Goal: Task Accomplishment & Management: Use online tool/utility

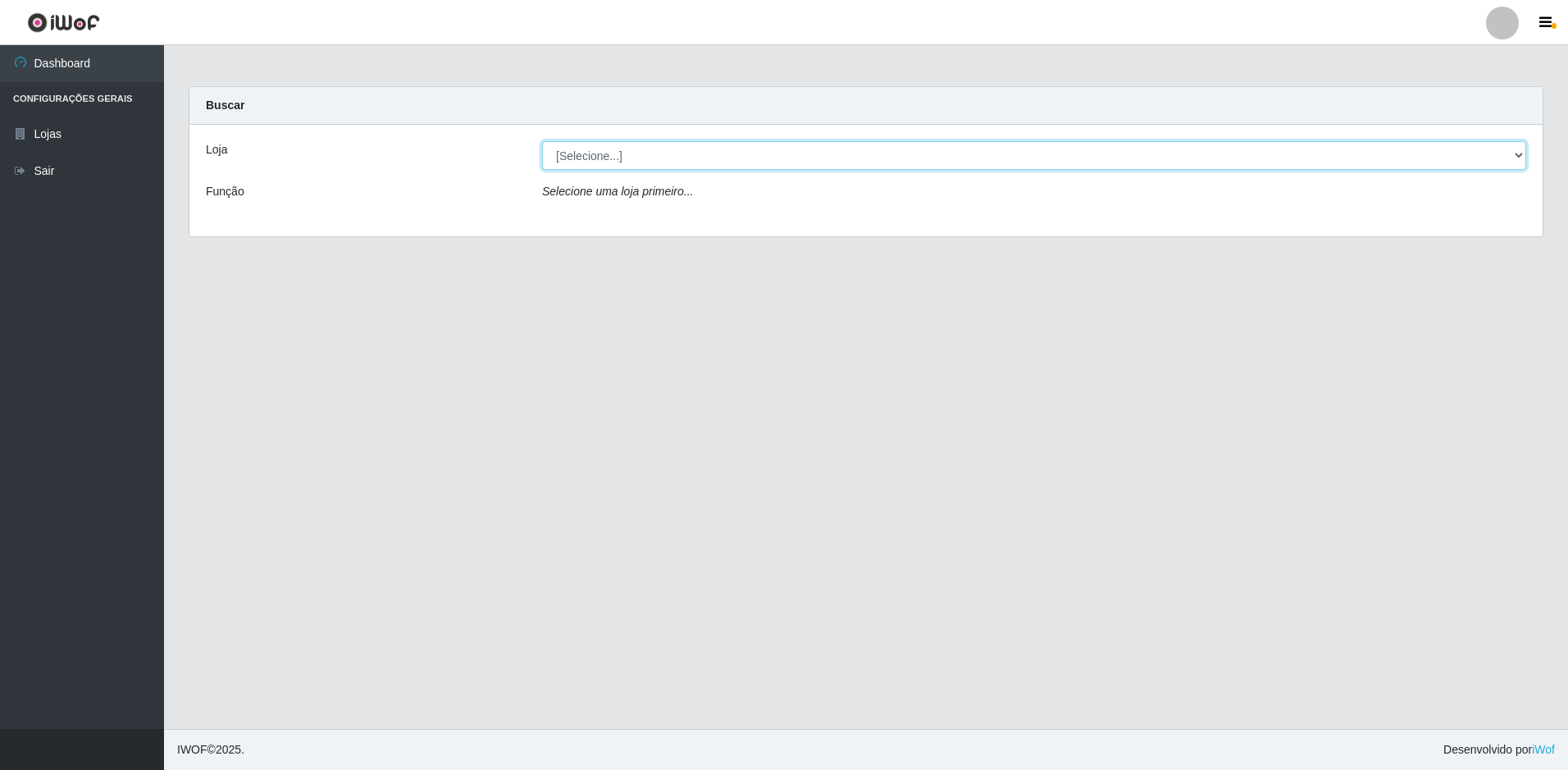
click at [549, 162] on select "[Selecione...] Extrabom - Loja 51 Gaivotas" at bounding box center [1034, 156] width 984 height 29
select select "469"
click at [543, 141] on select "[Selecione...] Extrabom - Loja 51 Gaivotas" at bounding box center [1034, 156] width 984 height 29
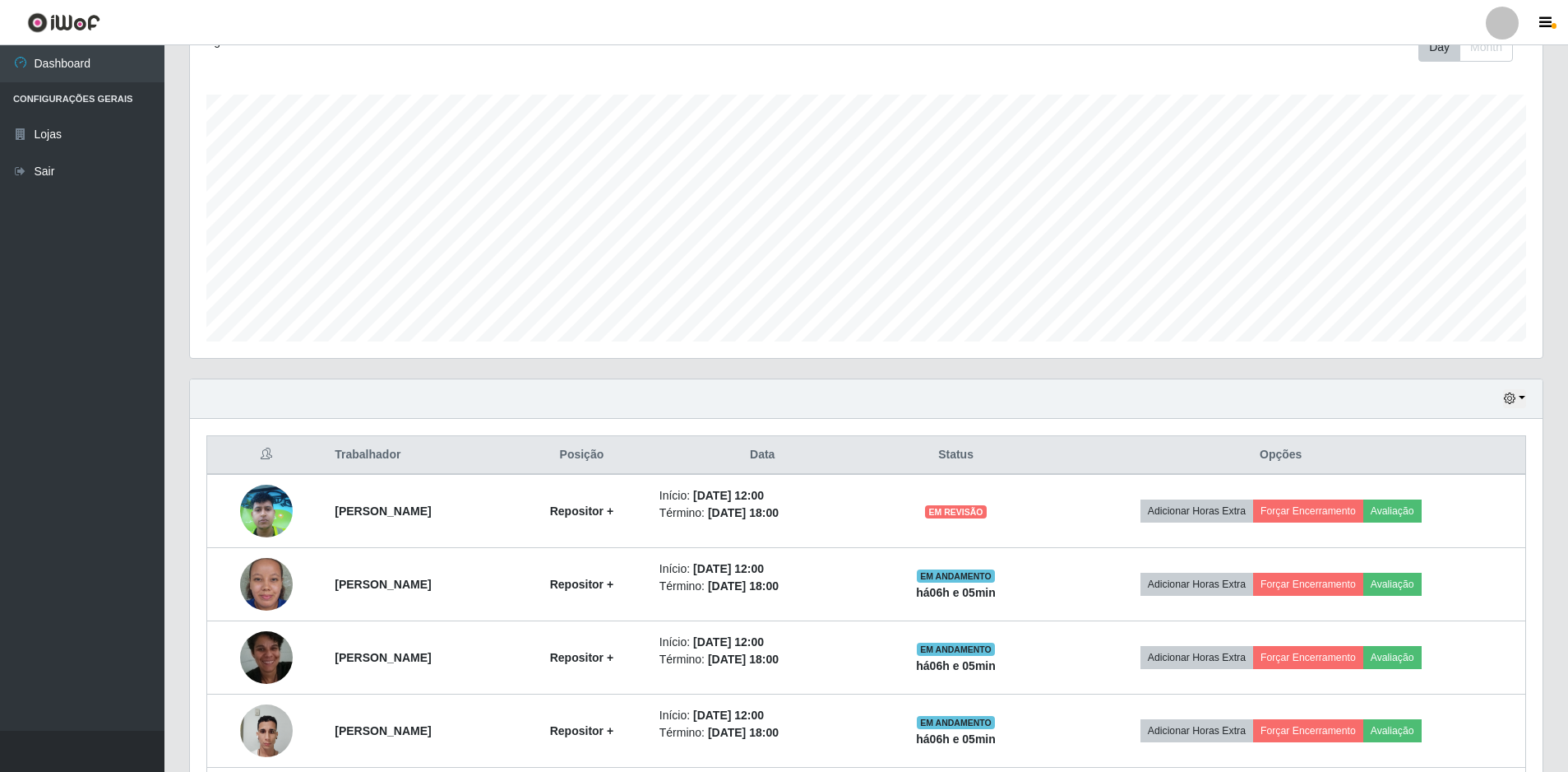
scroll to position [394, 0]
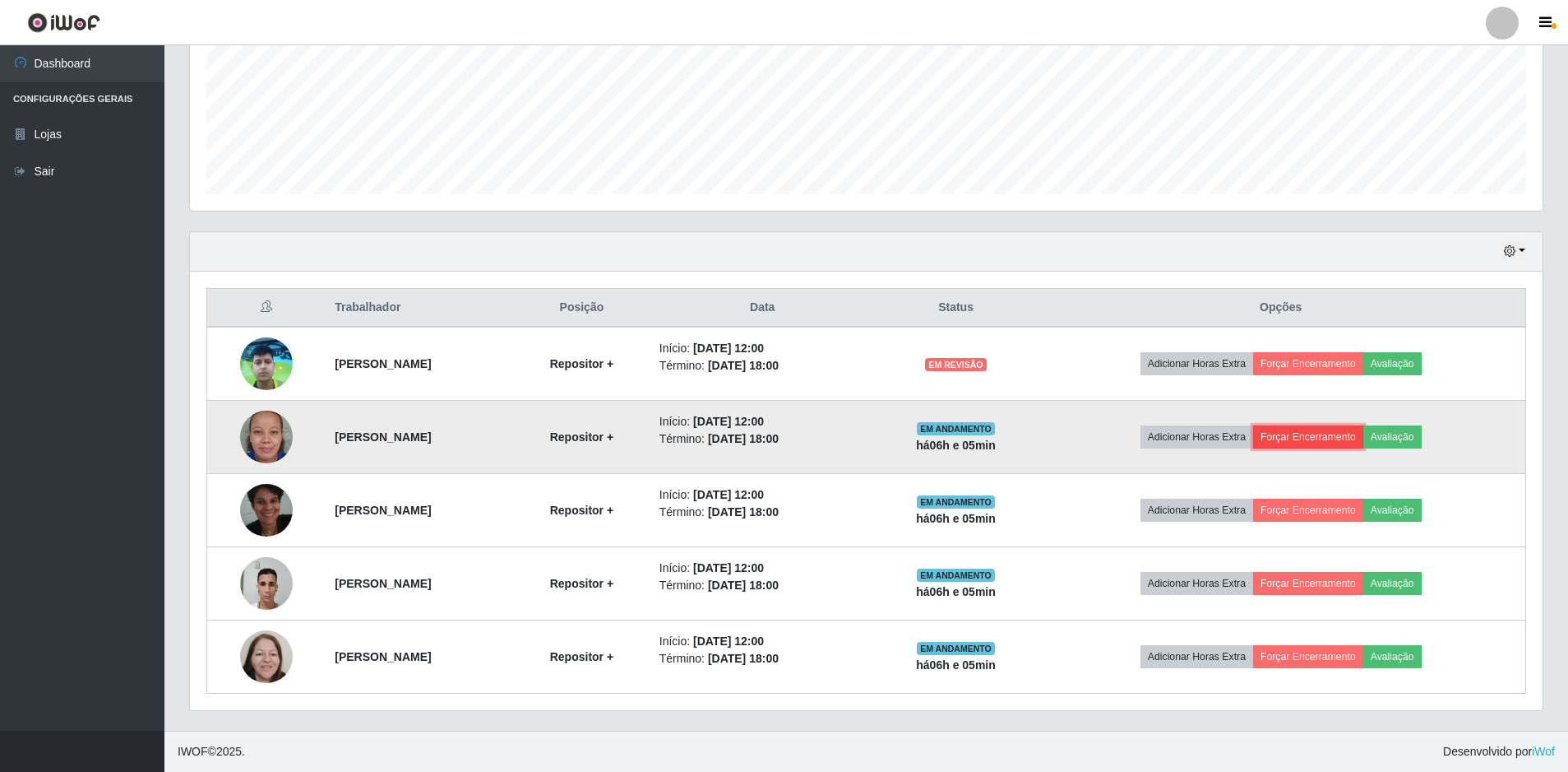
click at [1328, 440] on button "Forçar Encerramento" at bounding box center [1308, 437] width 110 height 23
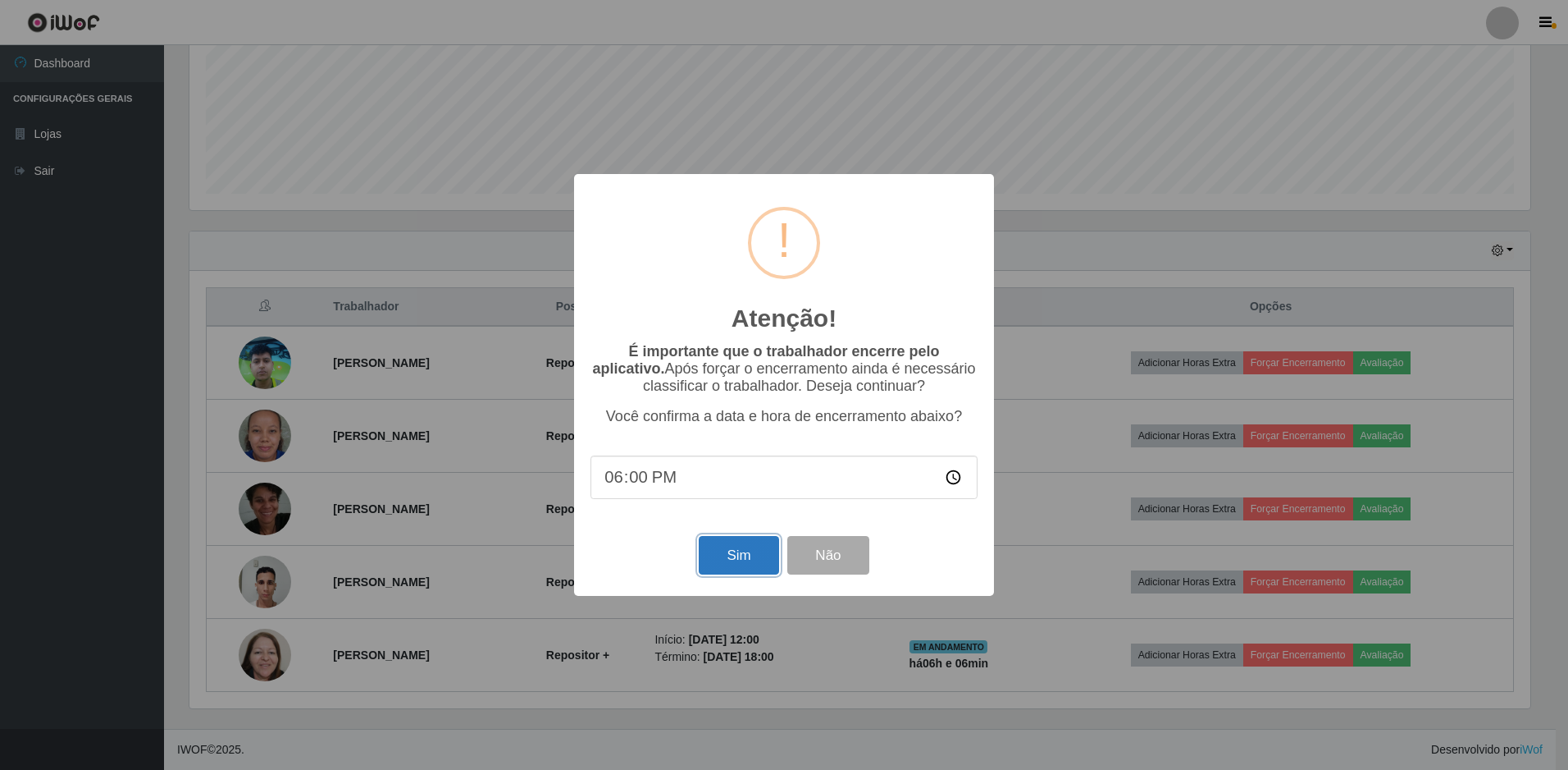
click at [743, 565] on button "Sim" at bounding box center [739, 555] width 80 height 38
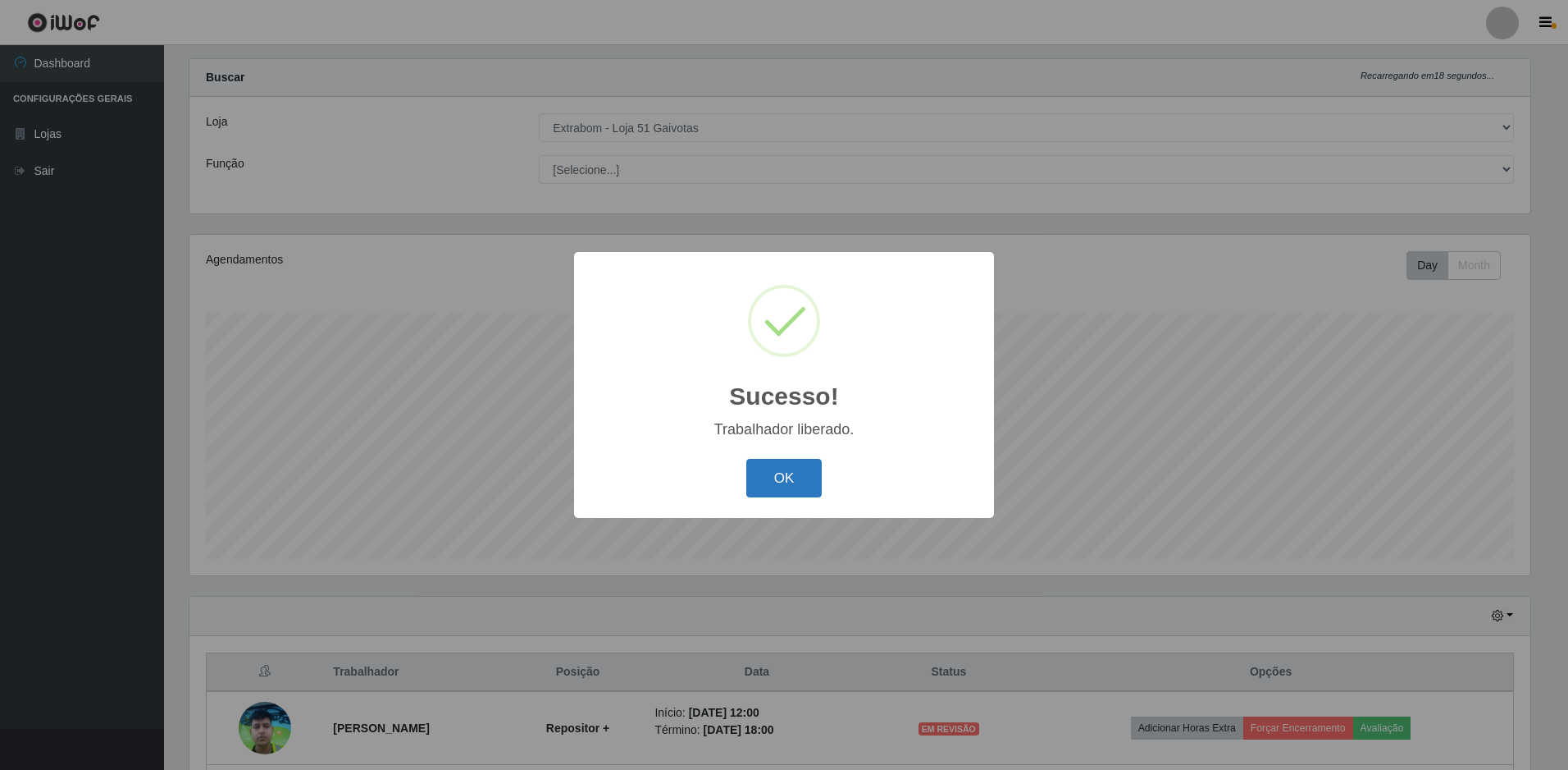
click at [796, 482] on button "OK" at bounding box center [785, 477] width 77 height 38
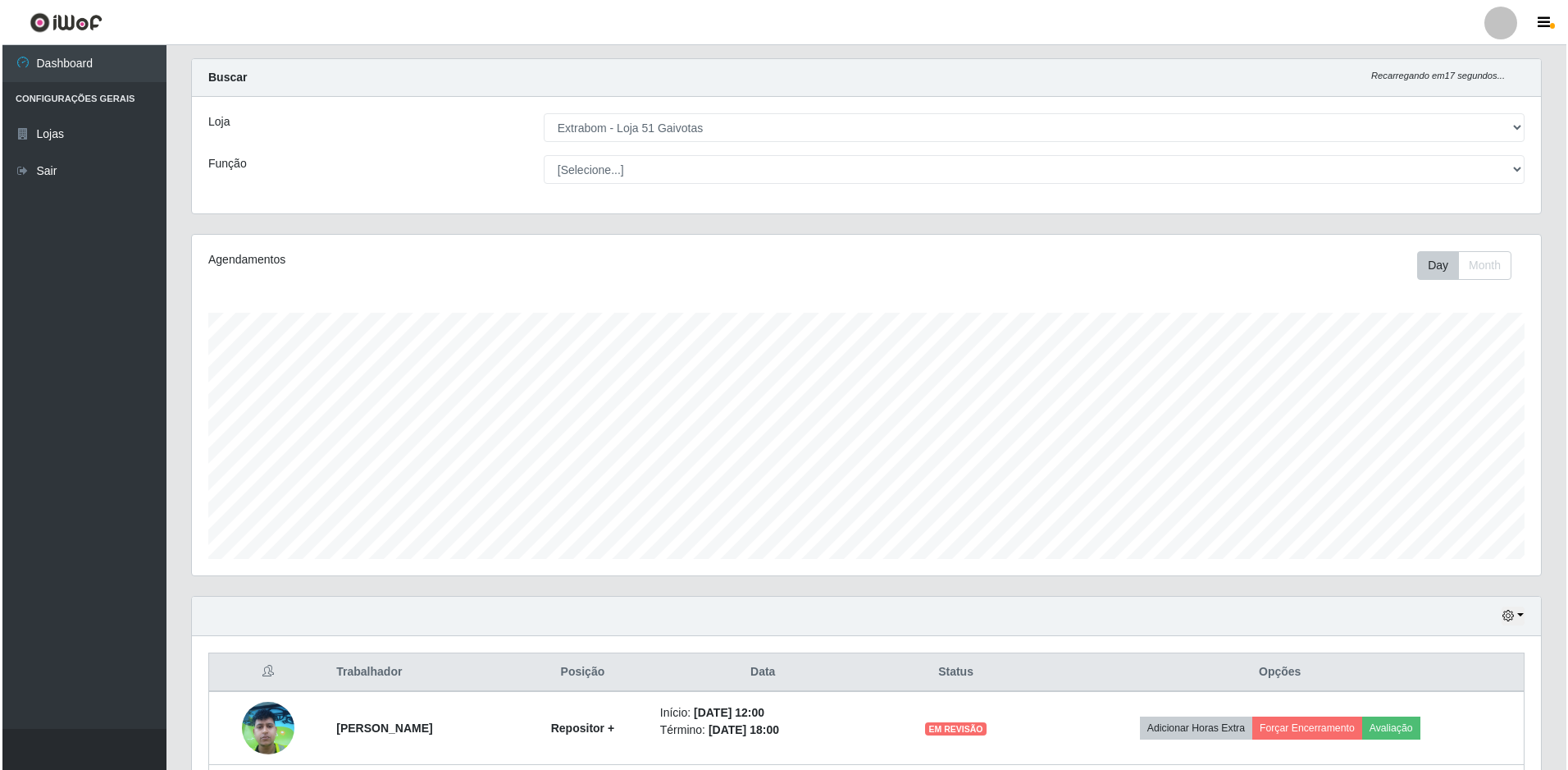
scroll to position [320, 0]
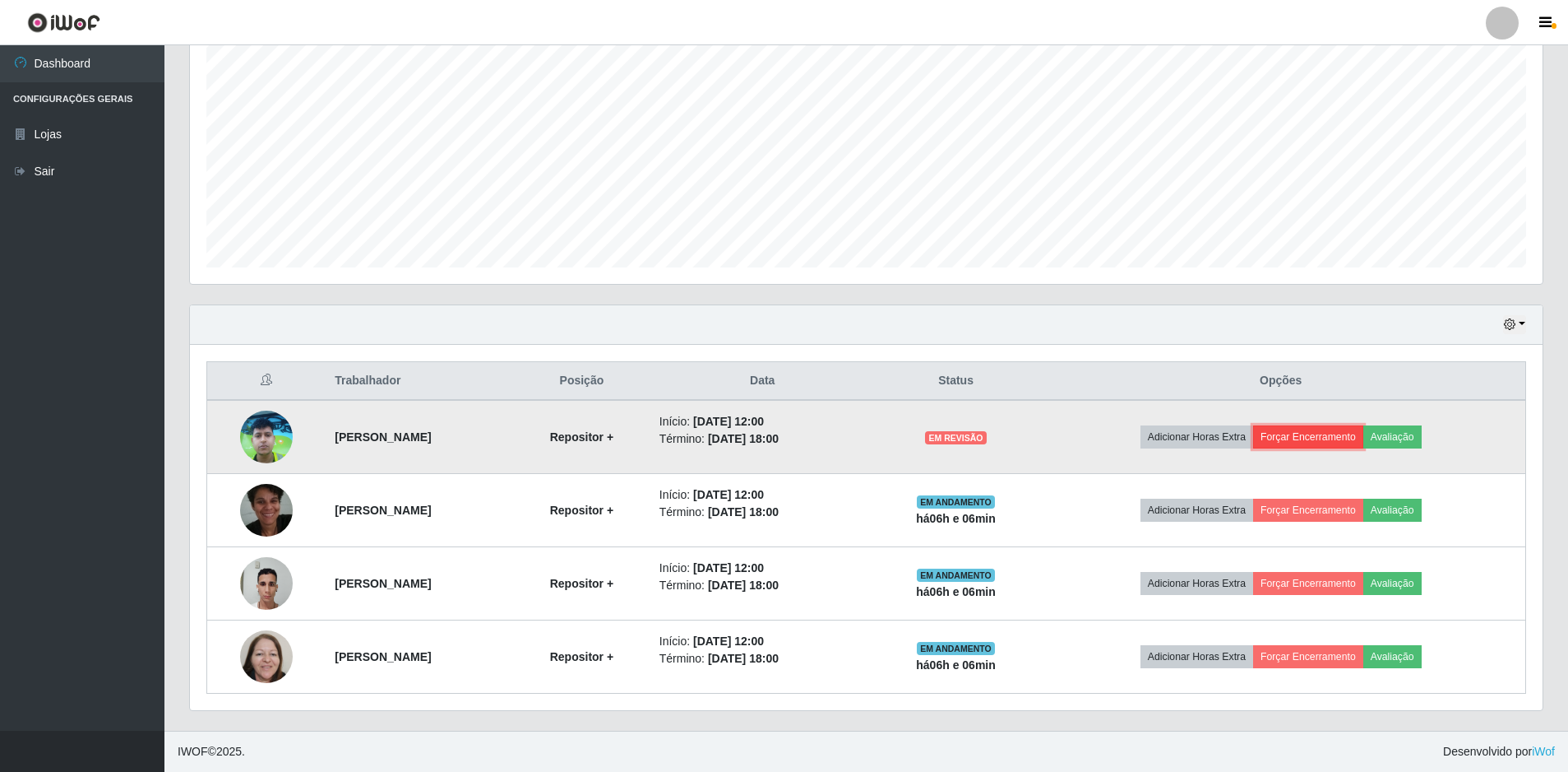
click at [1363, 441] on button "Forçar Encerramento" at bounding box center [1308, 437] width 110 height 23
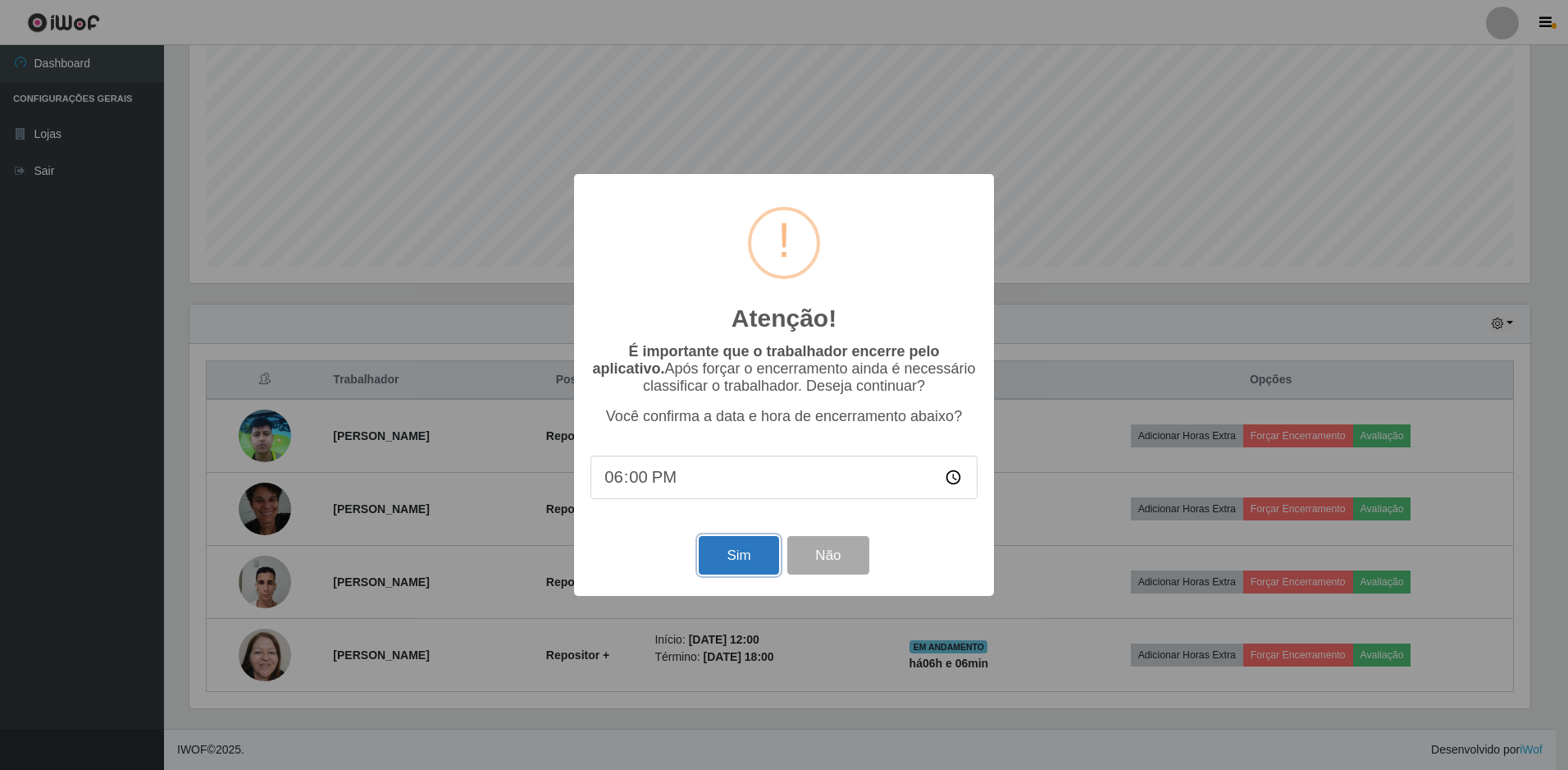
click at [718, 545] on button "Sim" at bounding box center [739, 555] width 80 height 38
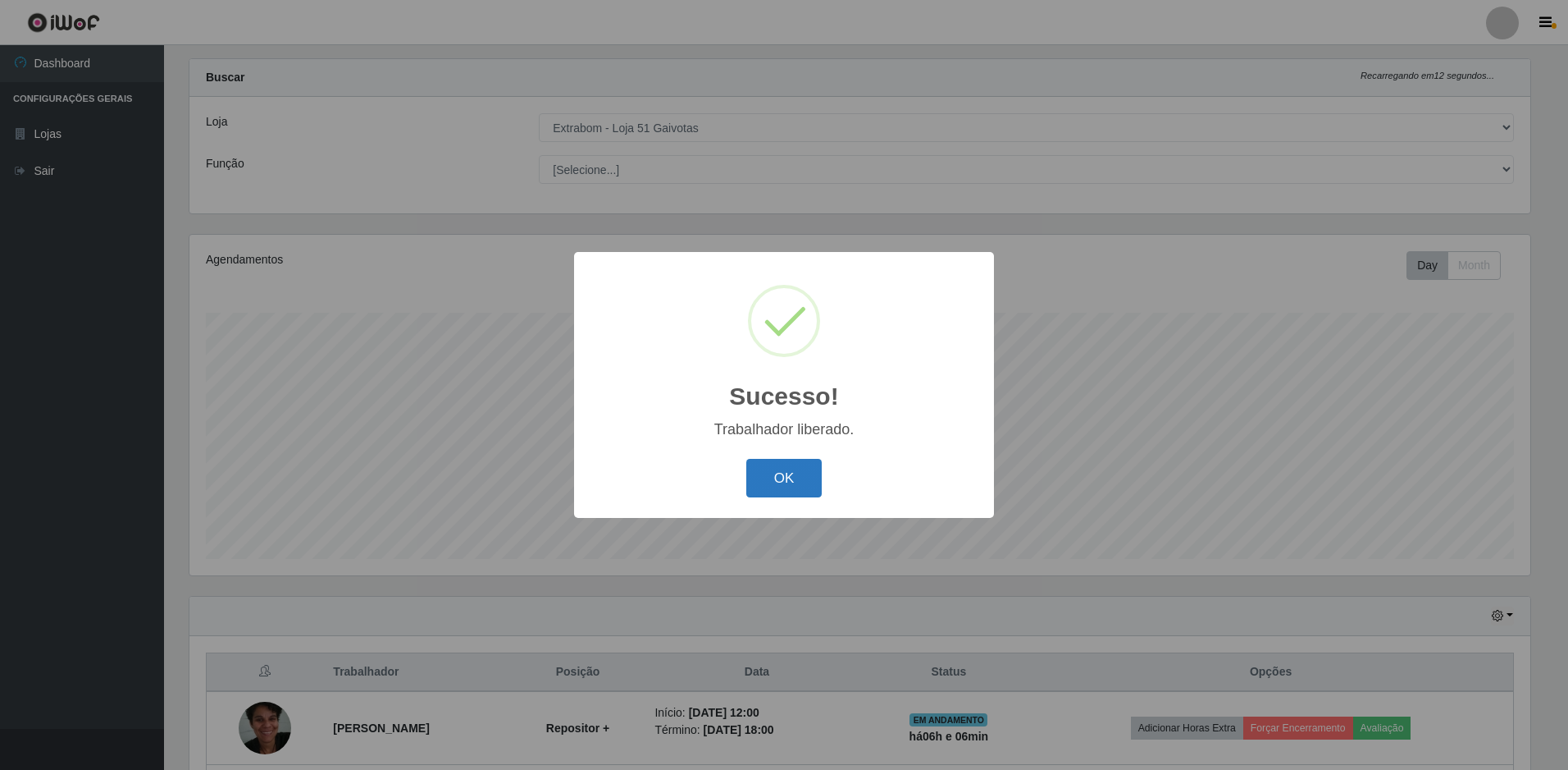
click at [786, 492] on button "OK" at bounding box center [785, 477] width 77 height 38
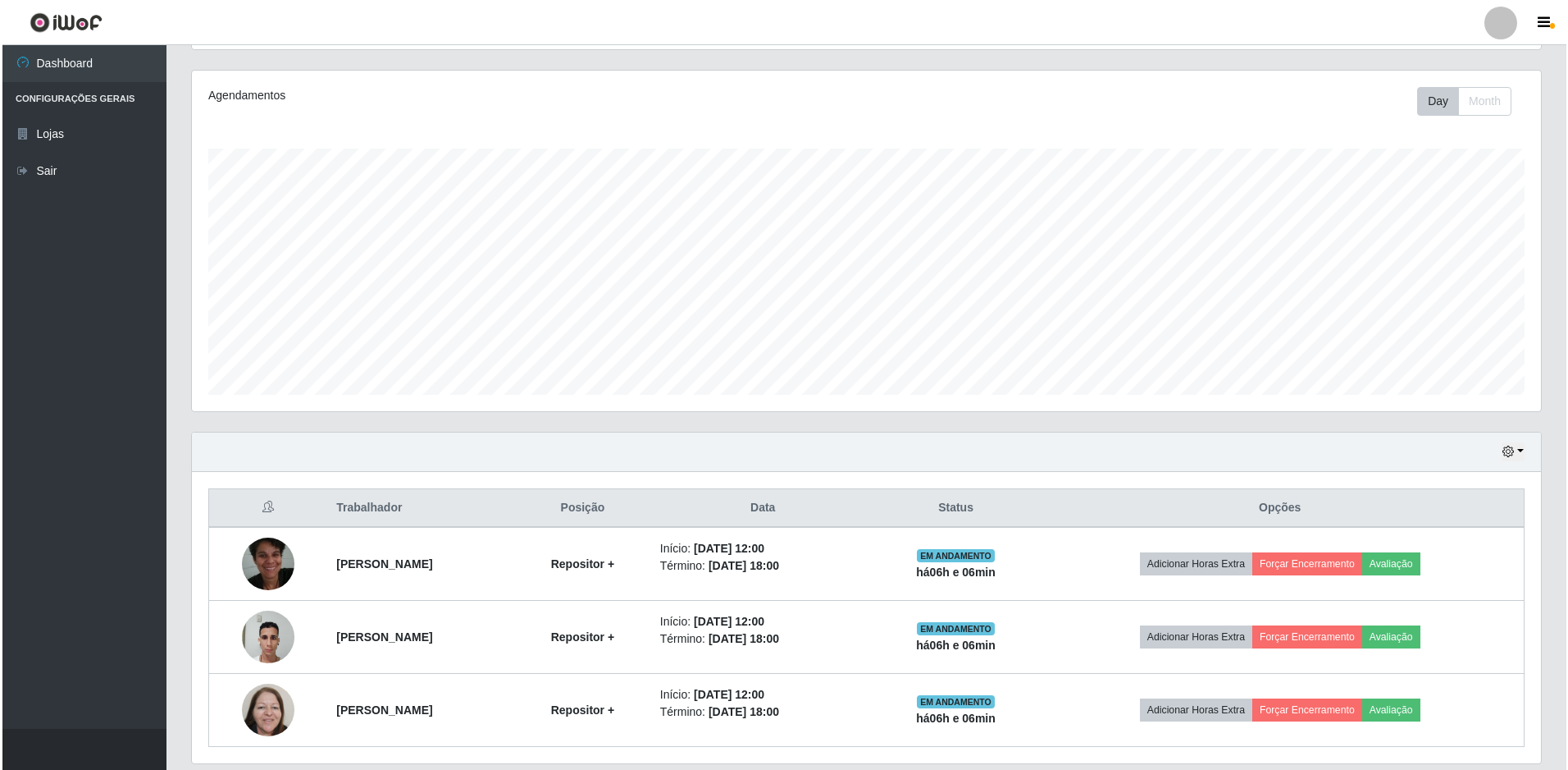
scroll to position [247, 0]
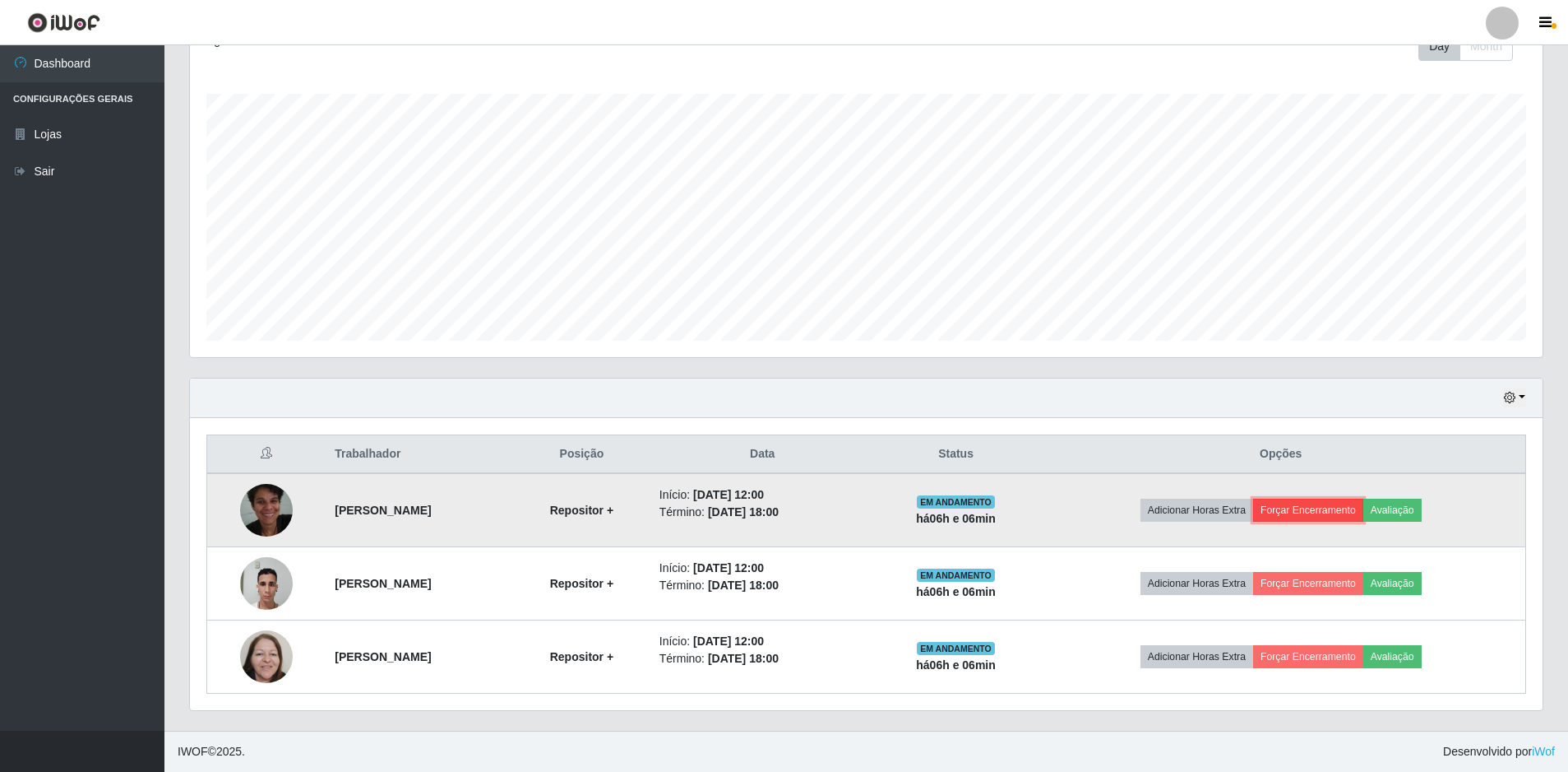
click at [1323, 509] on button "Forçar Encerramento" at bounding box center [1308, 510] width 110 height 23
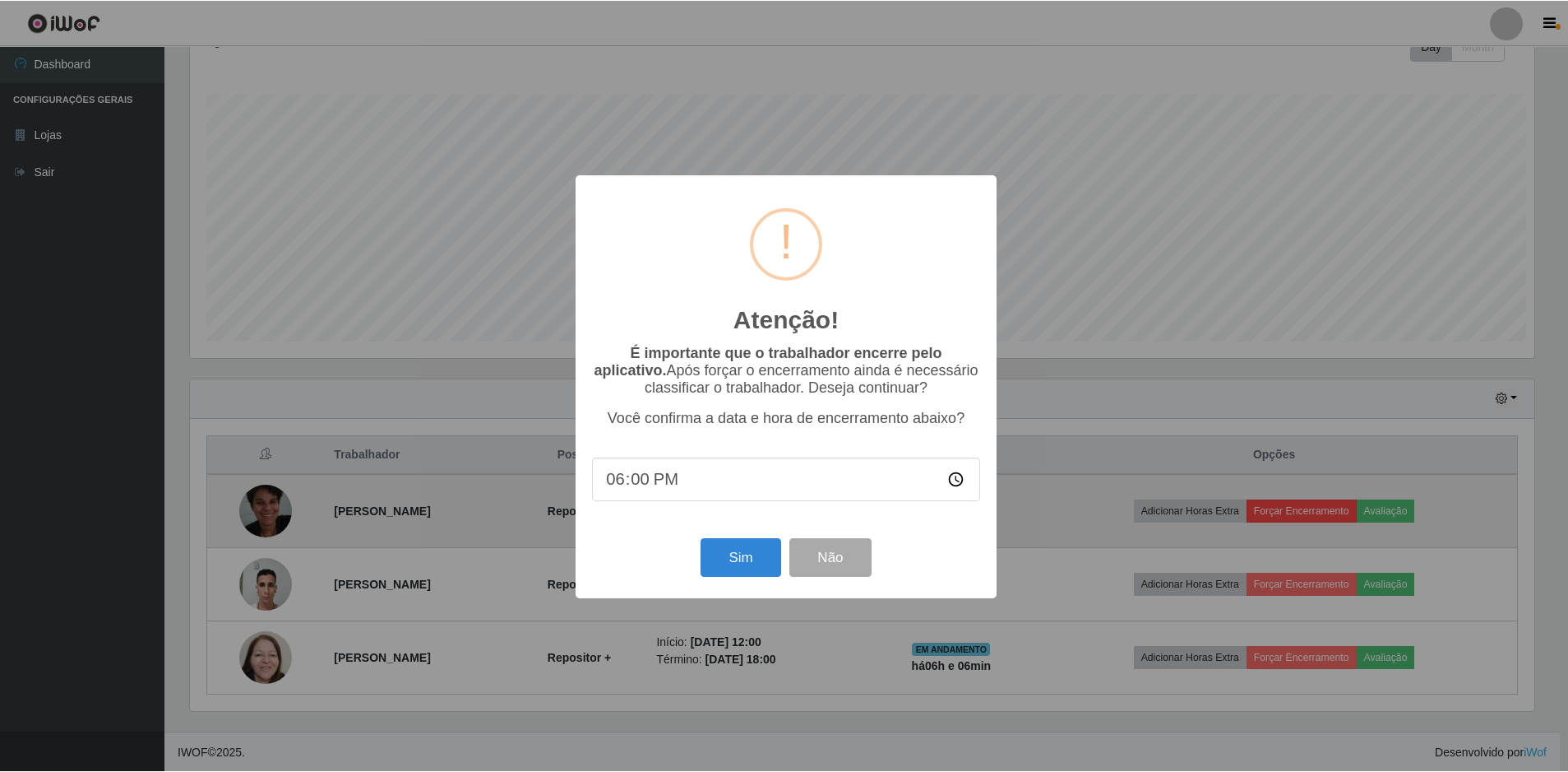
scroll to position [341, 1345]
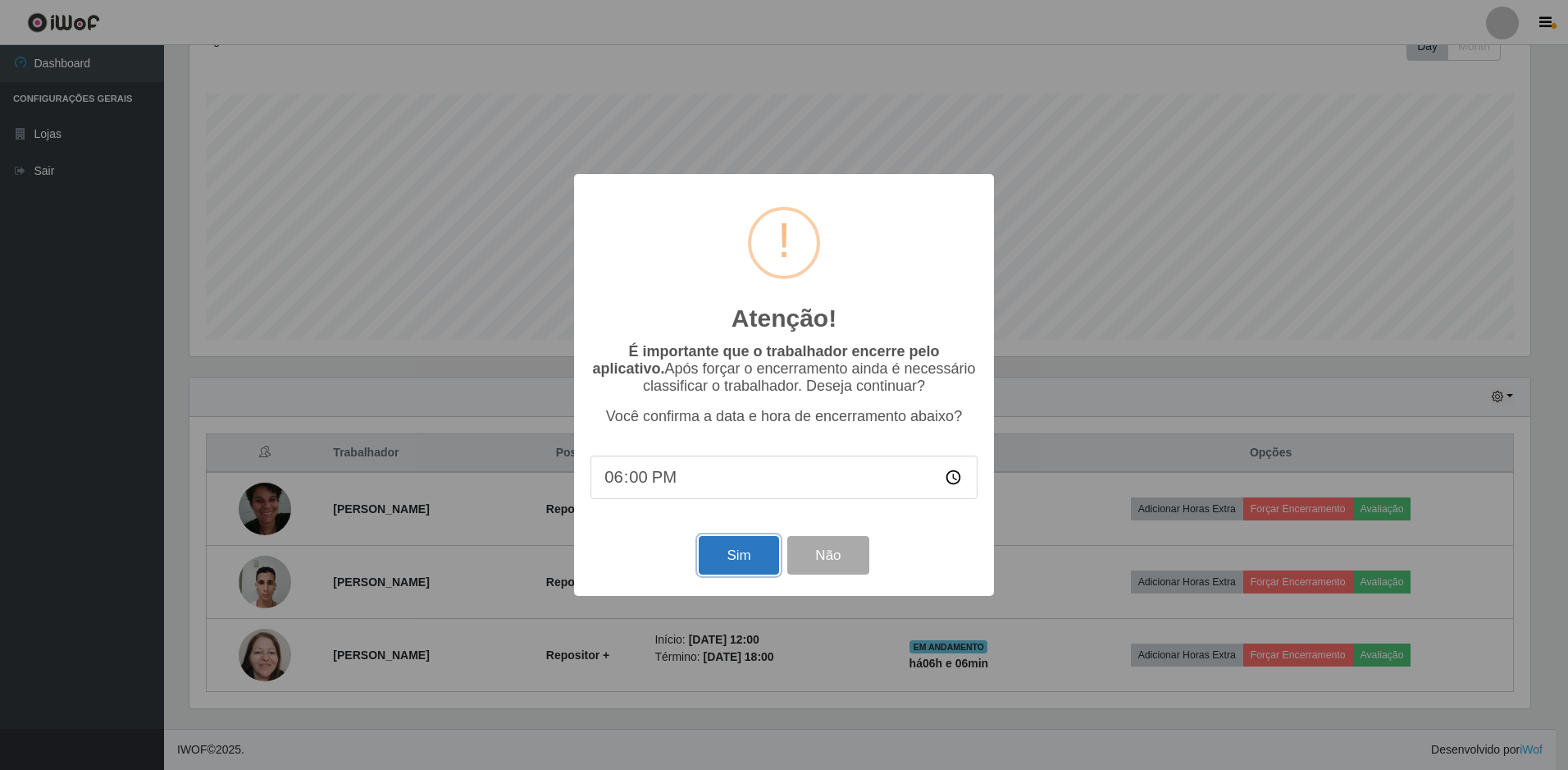
click at [721, 560] on button "Sim" at bounding box center [739, 555] width 80 height 38
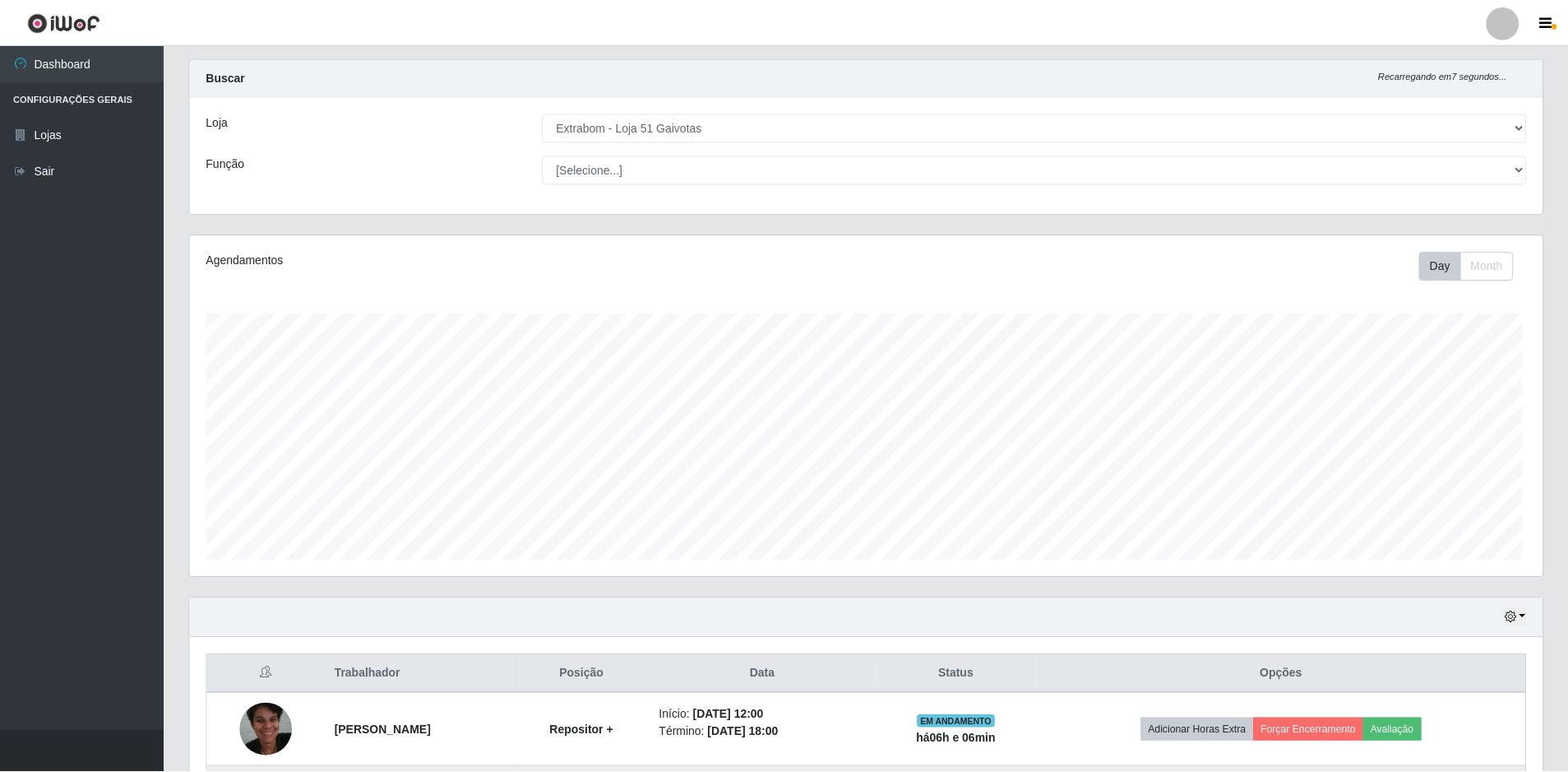
scroll to position [0, 0]
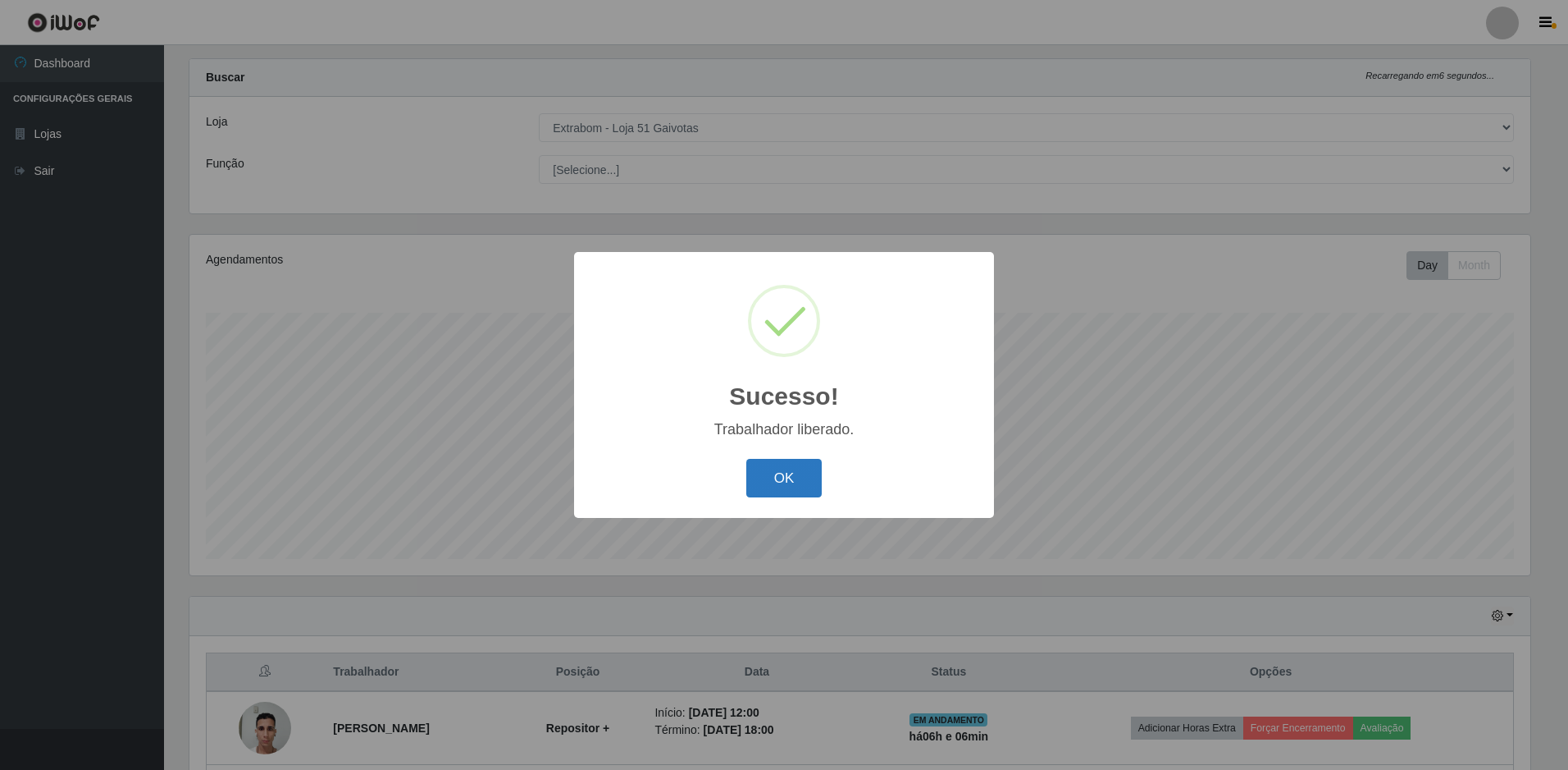
click at [798, 483] on button "OK" at bounding box center [785, 477] width 77 height 38
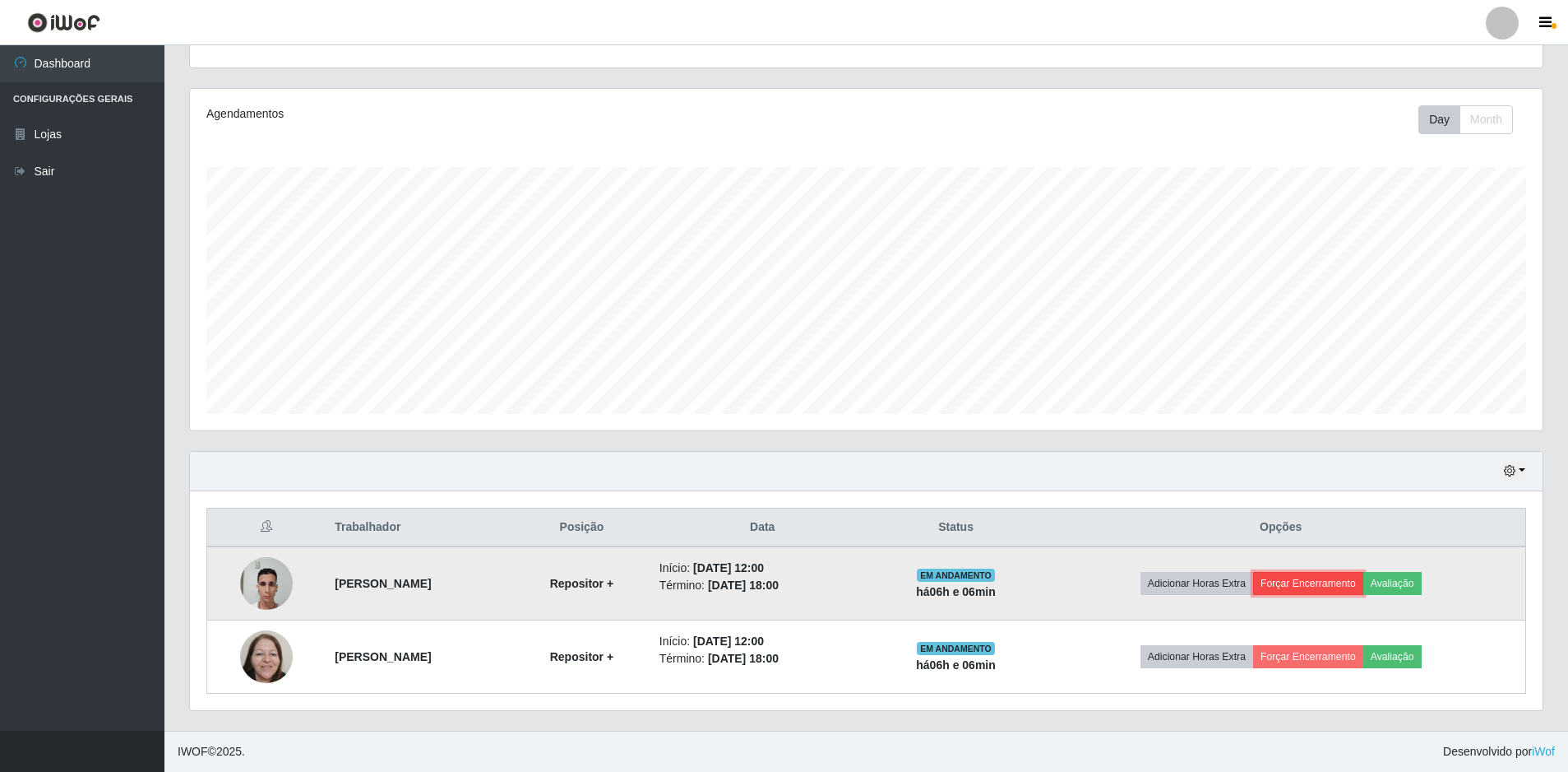
click at [1363, 589] on button "Forçar Encerramento" at bounding box center [1308, 583] width 110 height 23
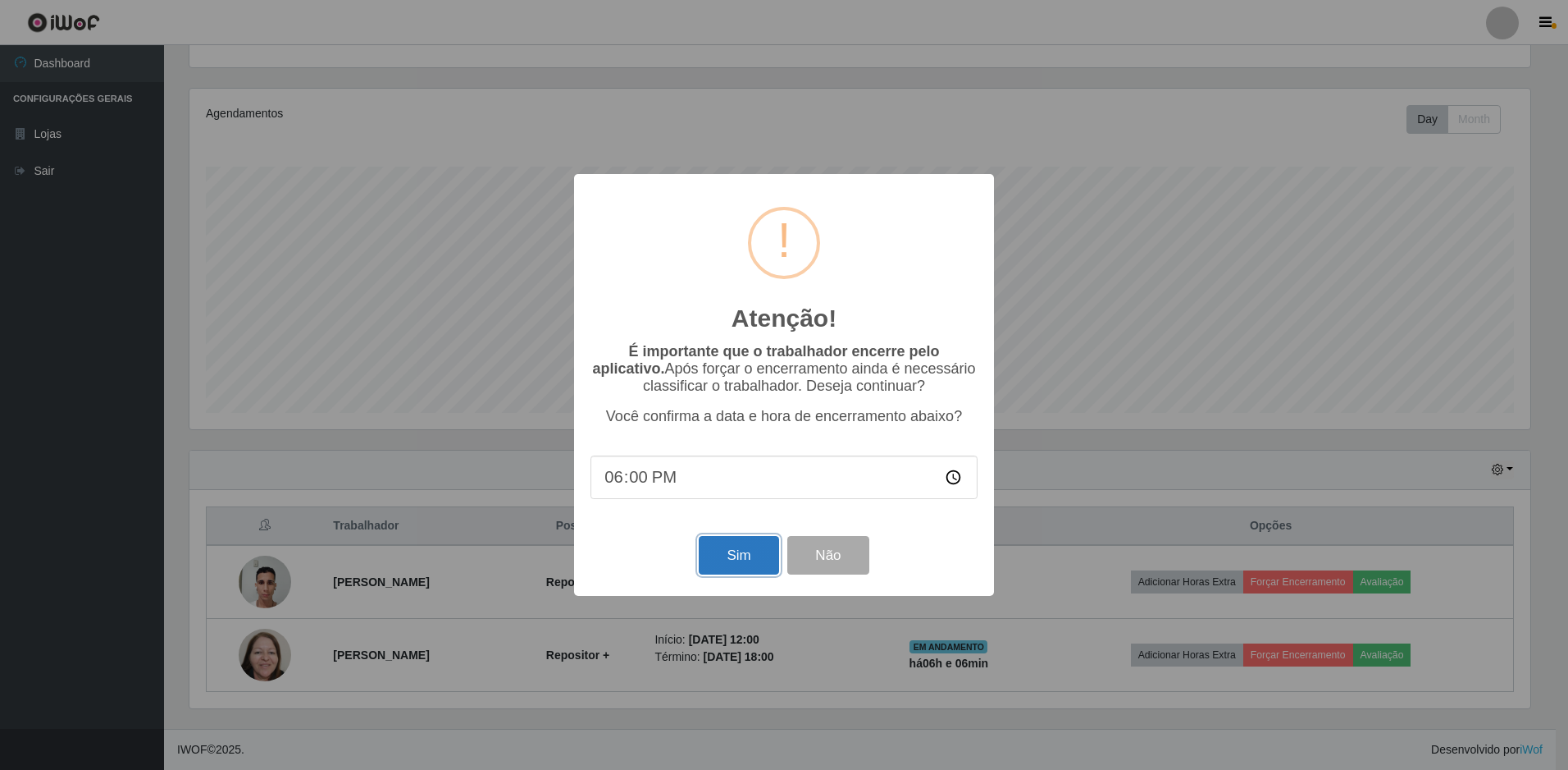
click at [716, 549] on button "Sim" at bounding box center [739, 555] width 80 height 38
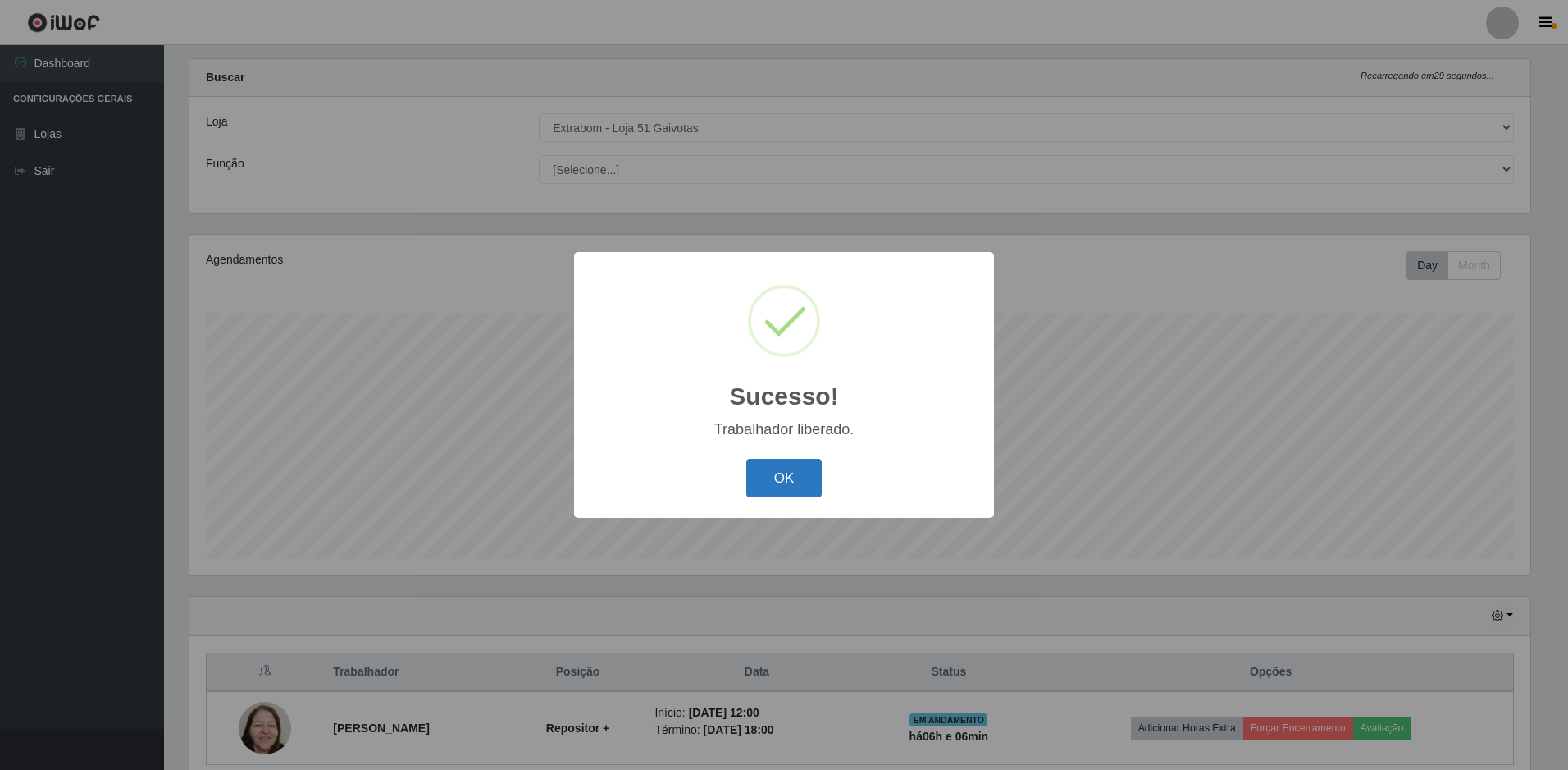
click at [786, 475] on button "OK" at bounding box center [785, 477] width 77 height 38
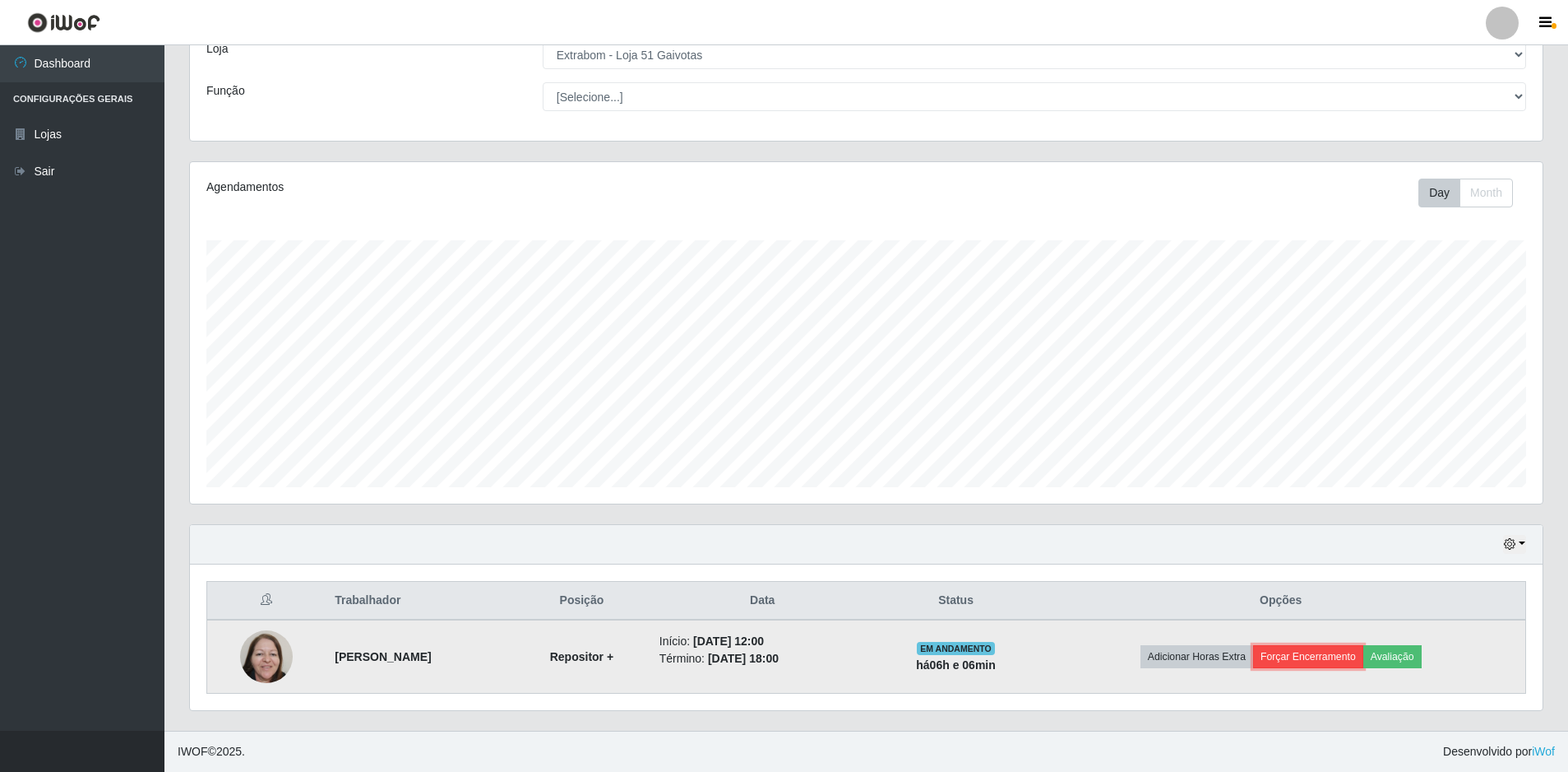
click at [1363, 654] on button "Forçar Encerramento" at bounding box center [1308, 656] width 110 height 23
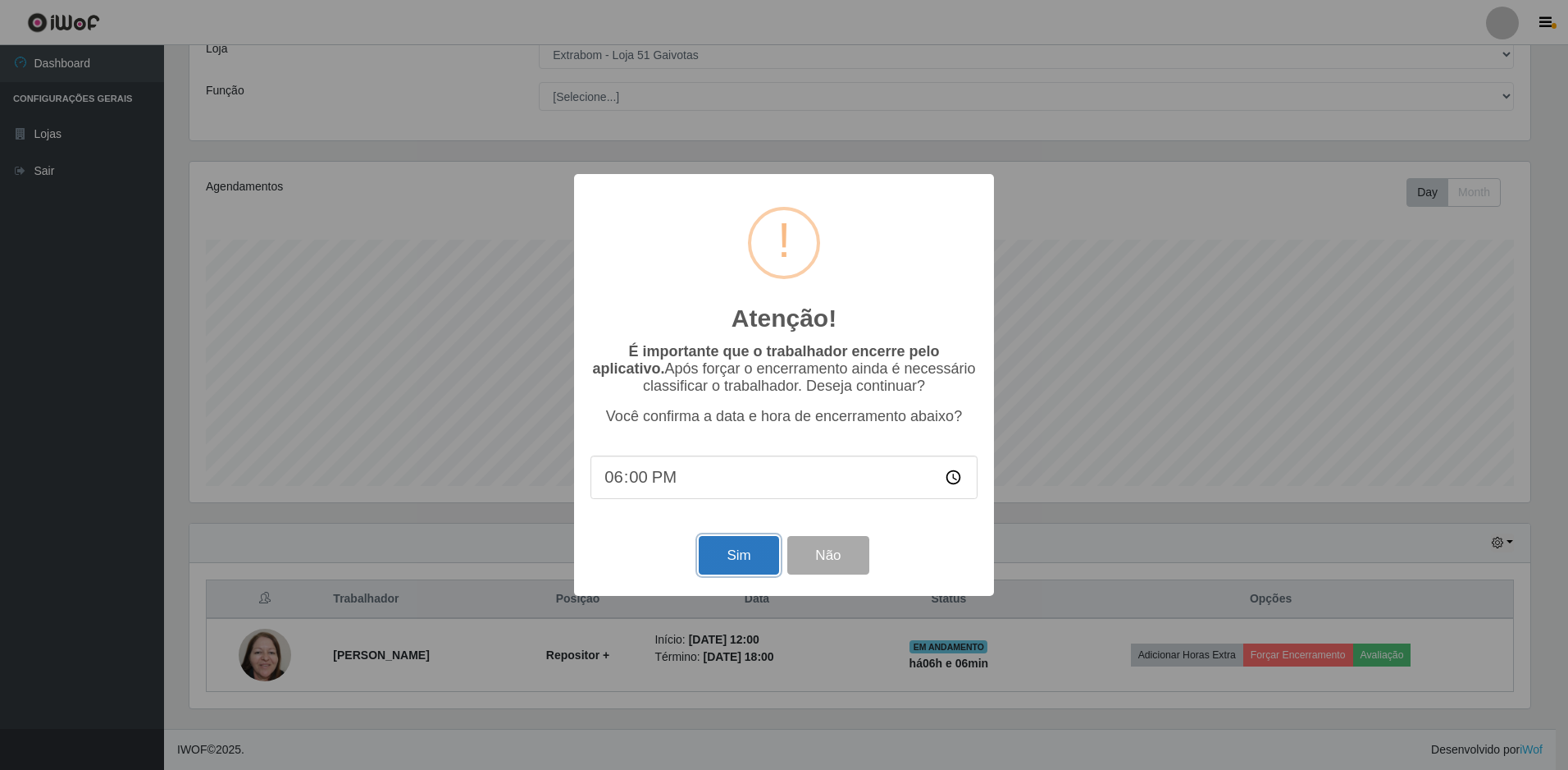
click at [705, 555] on button "Sim" at bounding box center [739, 555] width 80 height 38
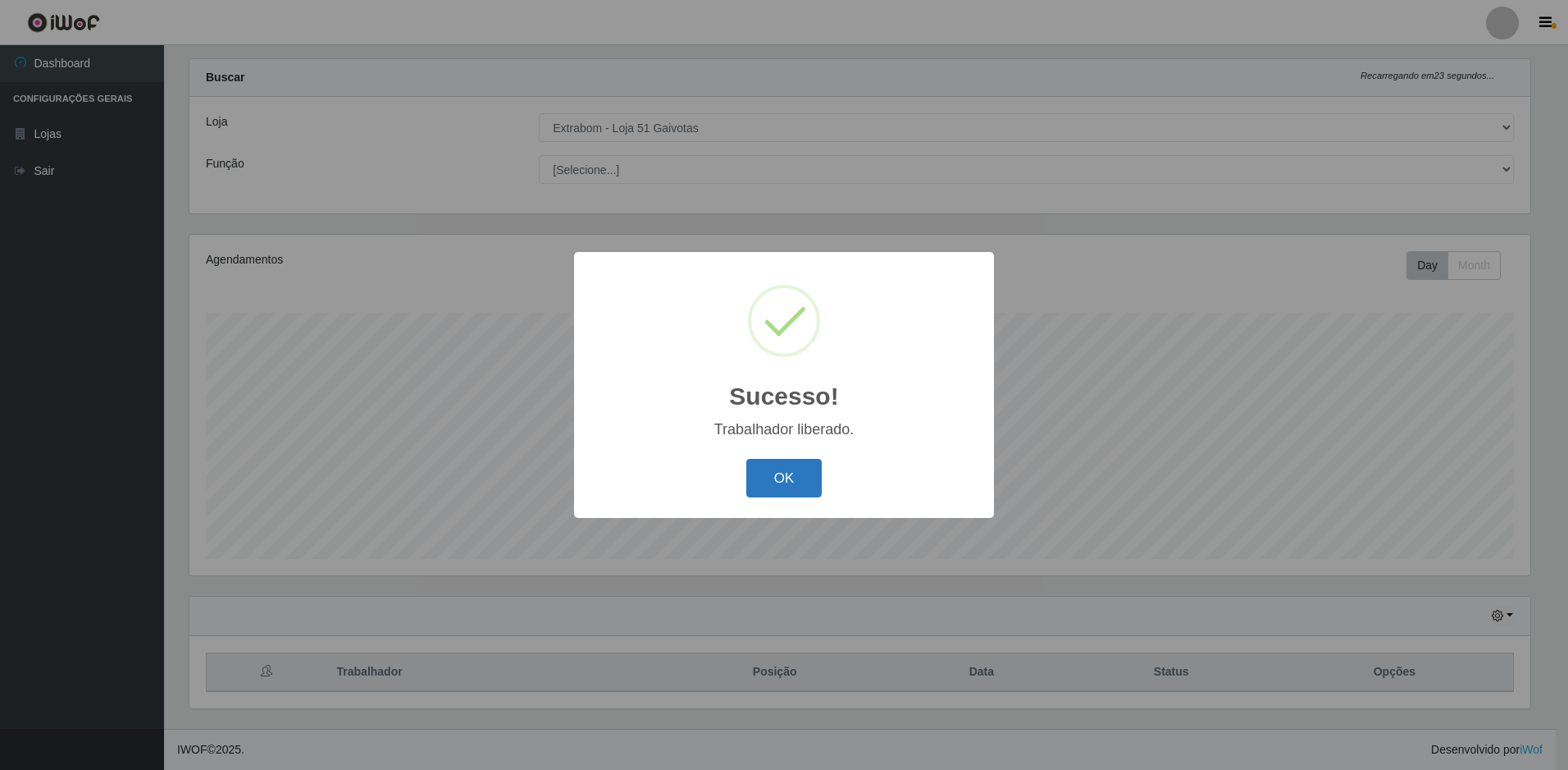
click at [799, 485] on button "OK" at bounding box center [785, 477] width 77 height 38
